Goal: Consume media (video, audio): Consume media (video, audio)

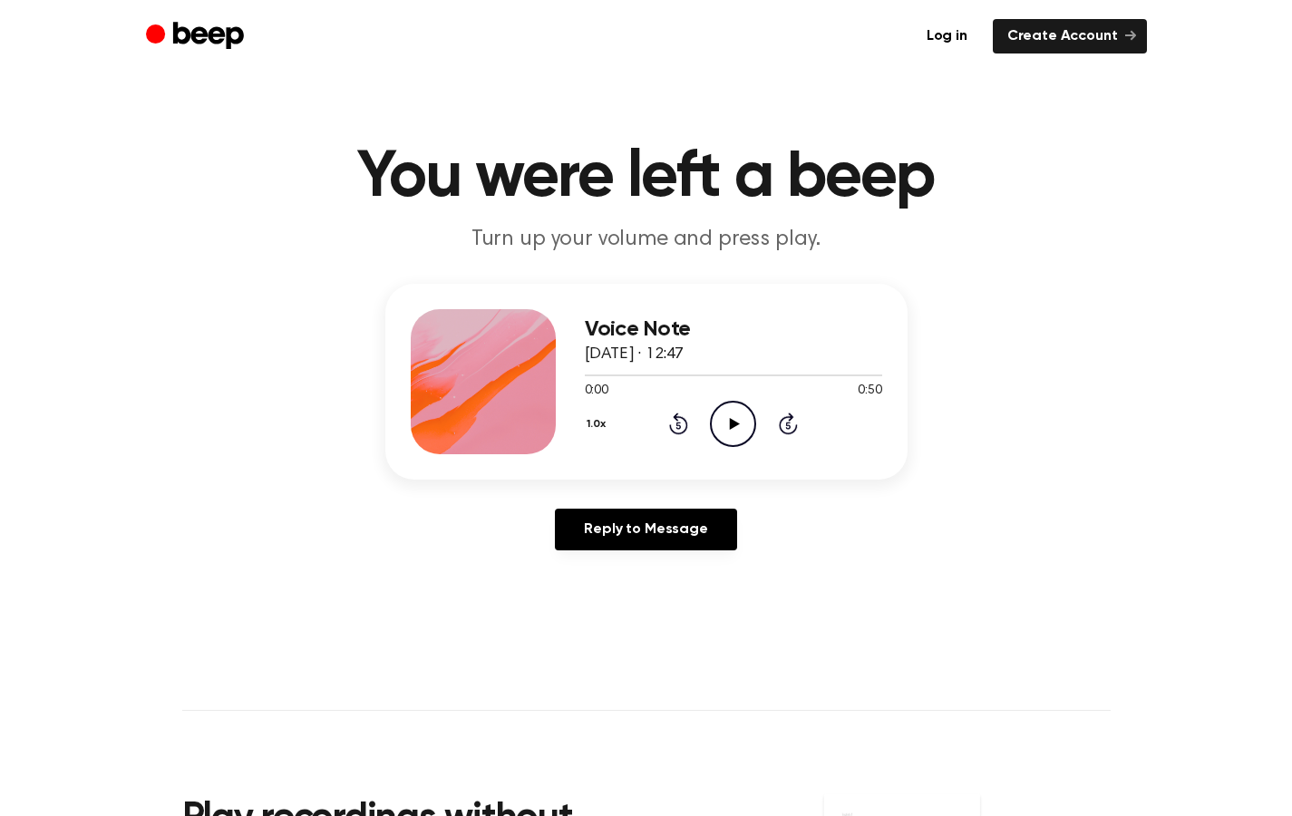
click at [912, 209] on h1 "You were left a beep" at bounding box center [646, 177] width 928 height 65
click at [734, 418] on icon "Play Audio" at bounding box center [733, 424] width 46 height 46
click at [682, 417] on icon at bounding box center [678, 423] width 19 height 22
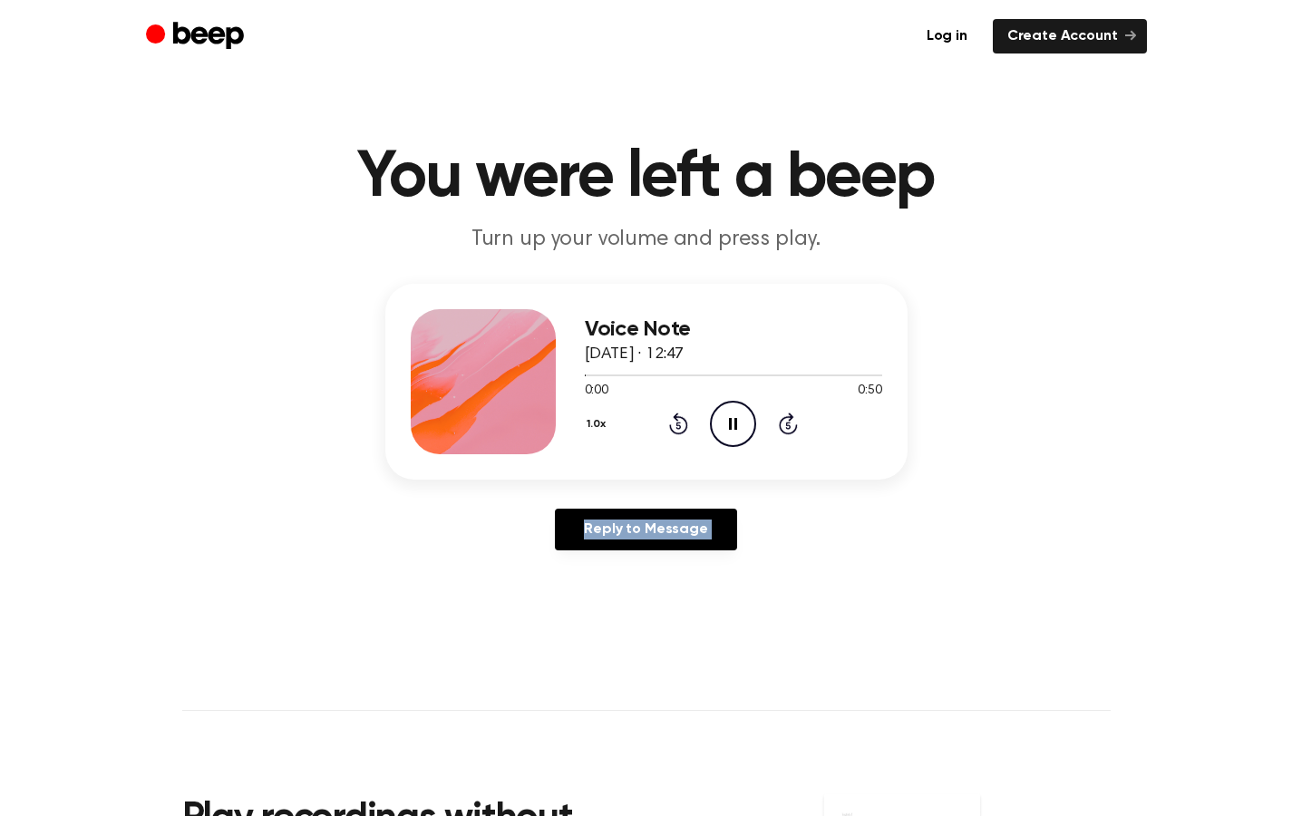
click at [682, 417] on icon at bounding box center [678, 423] width 19 height 22
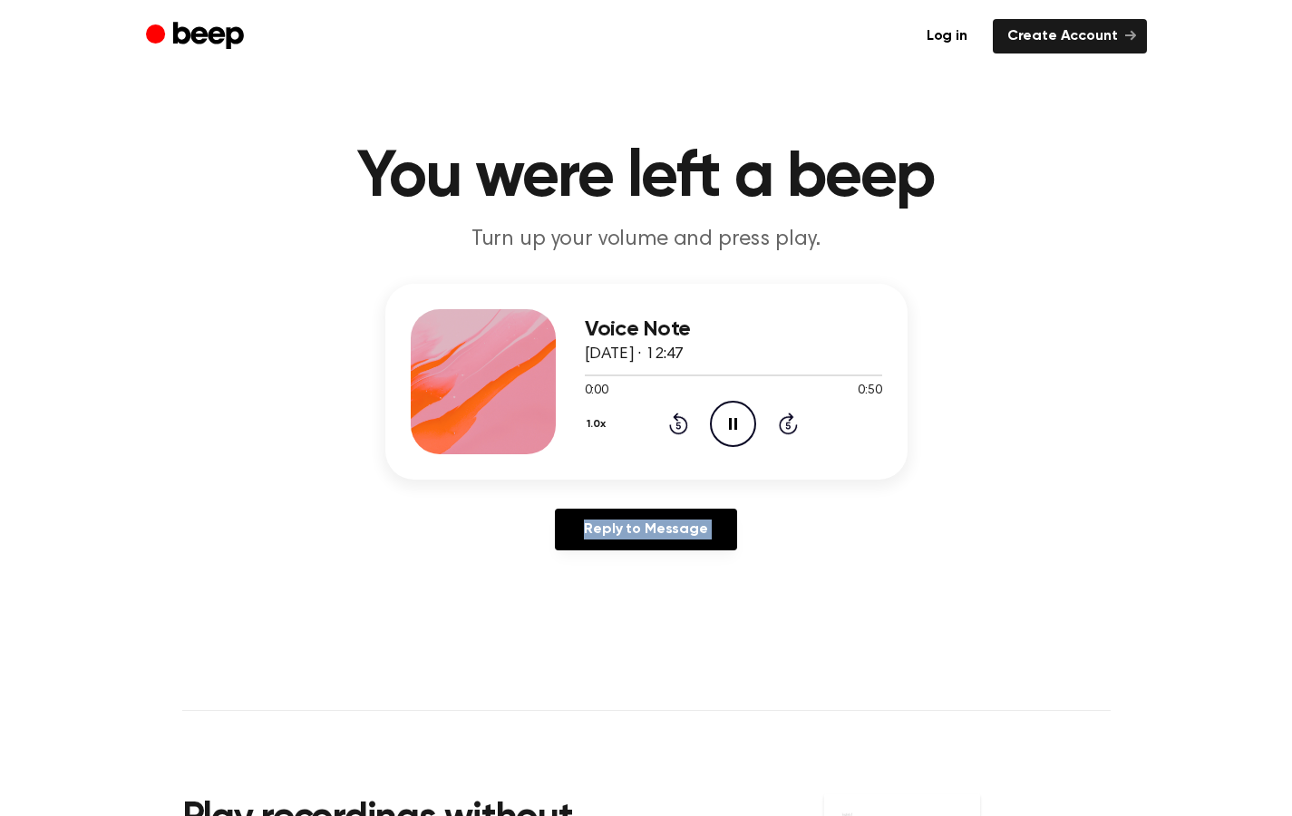
click at [682, 417] on icon at bounding box center [678, 423] width 19 height 22
click at [726, 435] on icon "Play Audio" at bounding box center [733, 424] width 46 height 46
click at [745, 372] on div at bounding box center [733, 374] width 297 height 15
click at [668, 422] on icon "Rewind 5 seconds" at bounding box center [678, 424] width 20 height 24
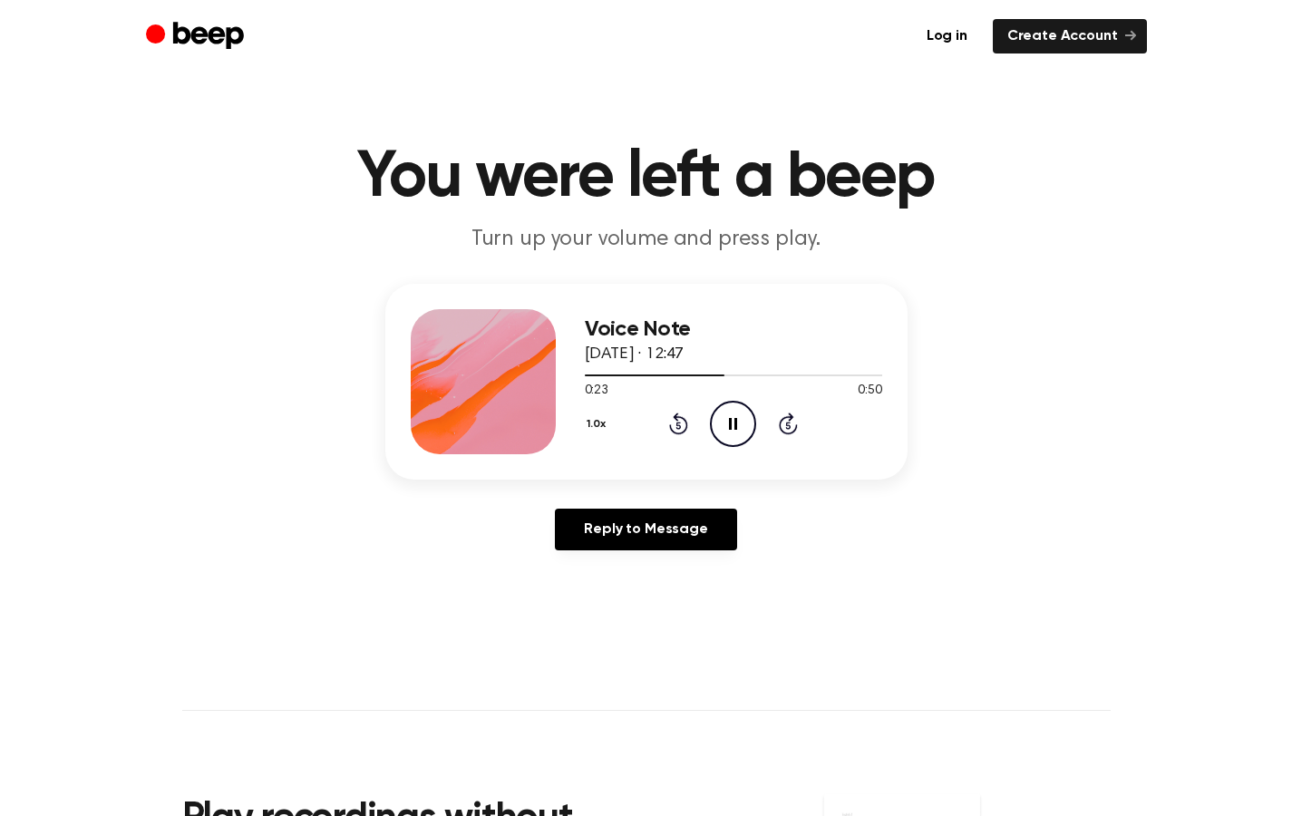
click at [668, 422] on icon "Rewind 5 seconds" at bounding box center [678, 424] width 20 height 24
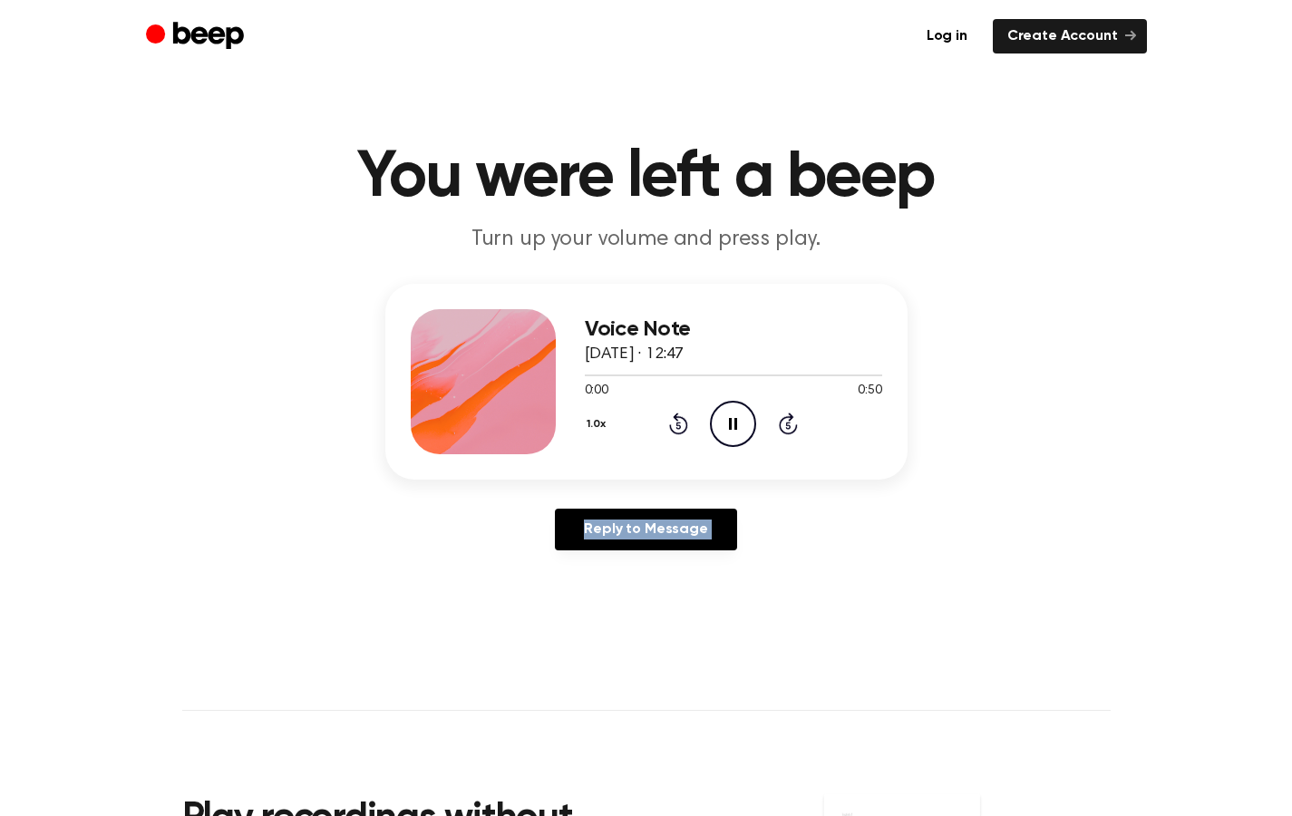
click at [668, 422] on icon "Rewind 5 seconds" at bounding box center [678, 424] width 20 height 24
click at [583, 373] on div "Voice Note 14 August 2025 · 12:47 0:18 0:50 Your browser does not support the […" at bounding box center [646, 382] width 522 height 196
click at [586, 374] on div at bounding box center [641, 375] width 112 height 2
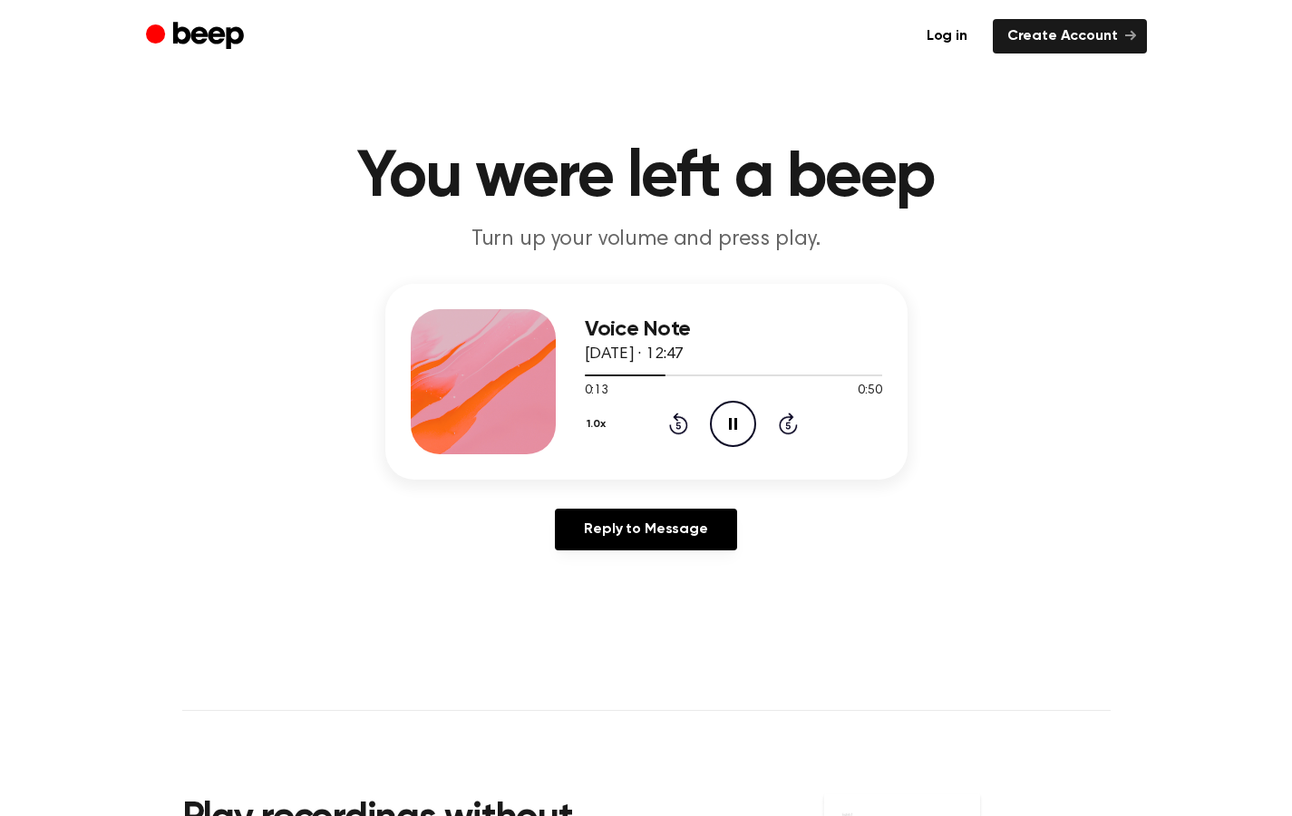
click at [747, 424] on icon "Pause Audio" at bounding box center [733, 424] width 46 height 46
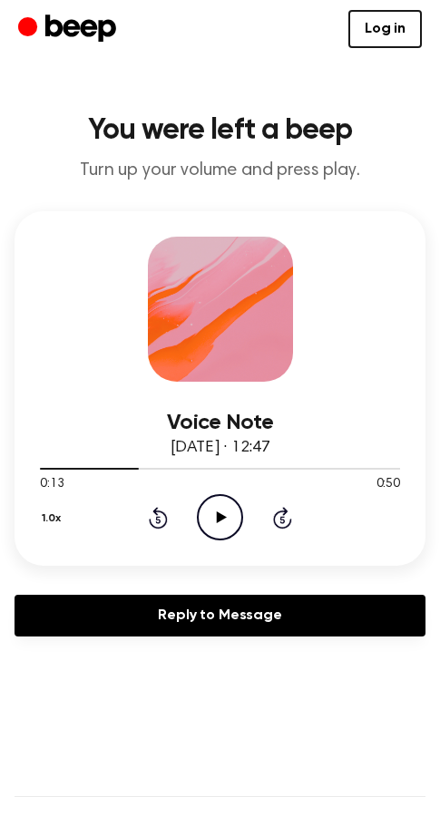
click at [154, 518] on icon "Rewind 5 seconds" at bounding box center [158, 518] width 20 height 24
click at [215, 515] on icon "Play Audio" at bounding box center [220, 517] width 46 height 46
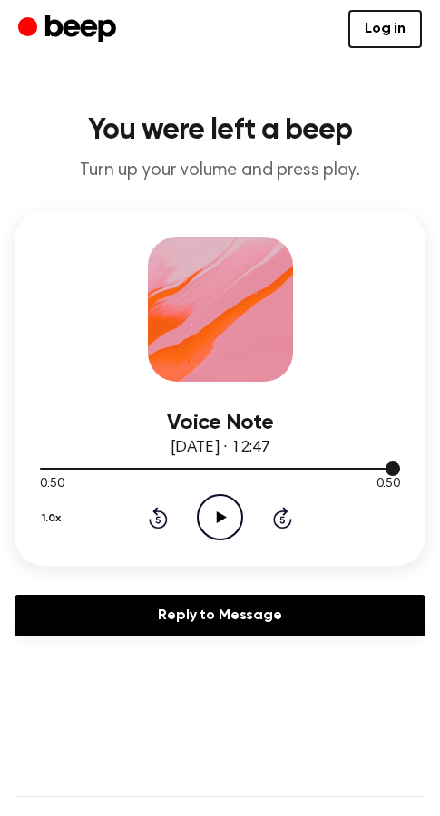
click at [335, 468] on div at bounding box center [220, 469] width 360 height 2
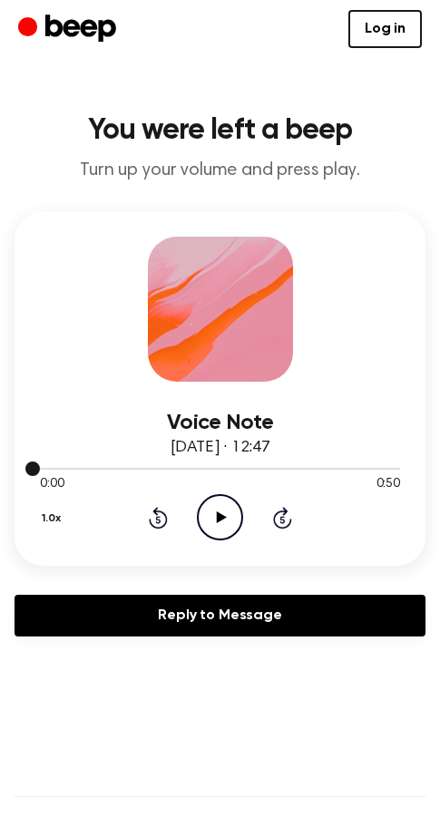
click at [349, 468] on div at bounding box center [220, 469] width 360 height 2
click at [345, 464] on div at bounding box center [220, 468] width 360 height 15
drag, startPoint x: 39, startPoint y: 465, endPoint x: 342, endPoint y: 465, distance: 302.8
click at [342, 465] on div at bounding box center [220, 468] width 360 height 15
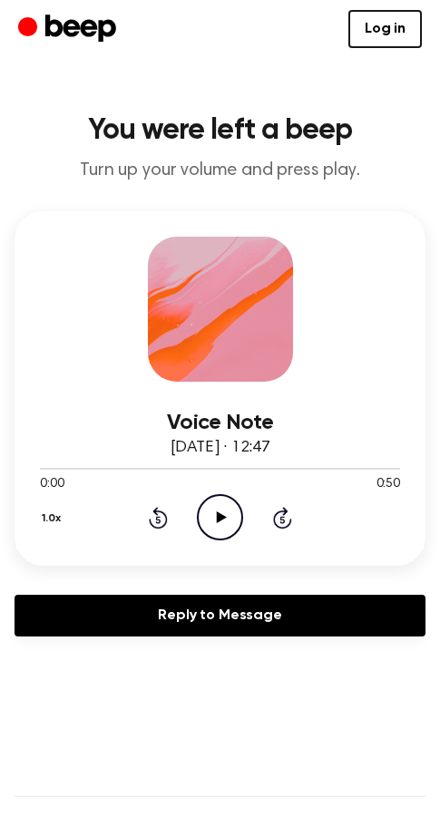
click at [287, 513] on icon "Skip 5 seconds" at bounding box center [282, 518] width 20 height 24
click at [290, 513] on icon "Skip 5 seconds" at bounding box center [282, 518] width 20 height 24
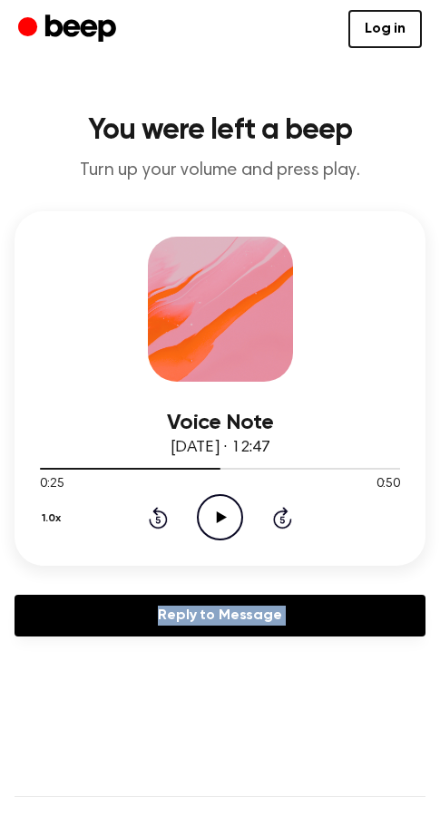
click at [290, 513] on icon "Skip 5 seconds" at bounding box center [282, 518] width 20 height 24
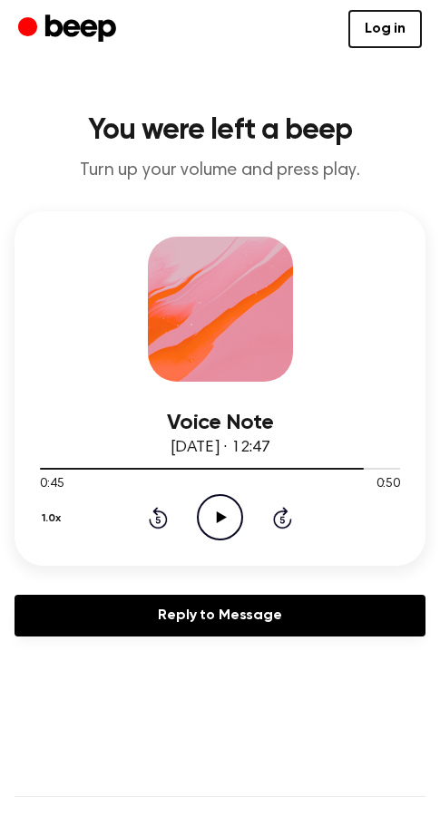
click at [201, 526] on icon "Play Audio" at bounding box center [220, 517] width 46 height 46
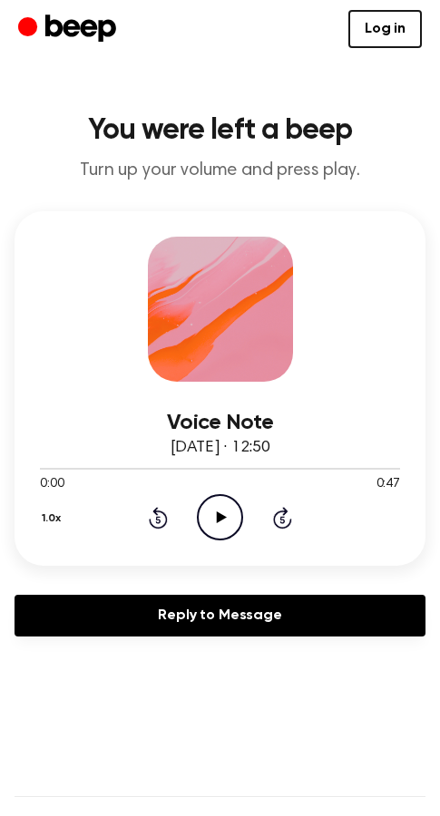
click at [217, 509] on icon "Play Audio" at bounding box center [220, 517] width 46 height 46
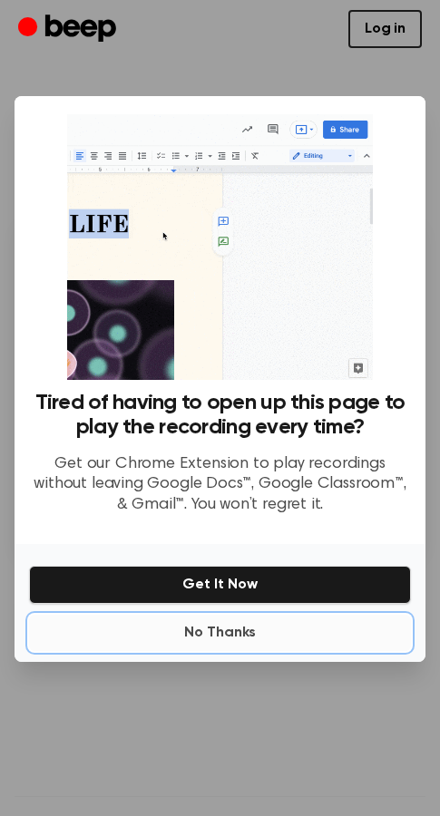
click at [223, 636] on button "No Thanks" at bounding box center [220, 633] width 382 height 36
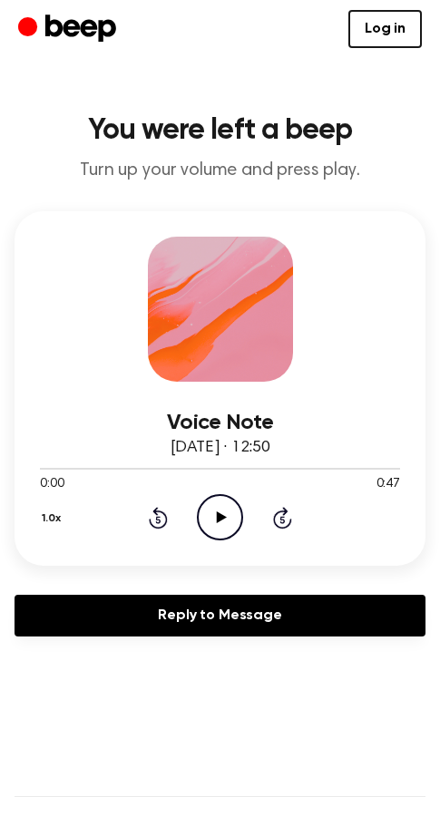
click at [218, 496] on icon "Play Audio" at bounding box center [220, 517] width 46 height 46
